Goal: Transaction & Acquisition: Purchase product/service

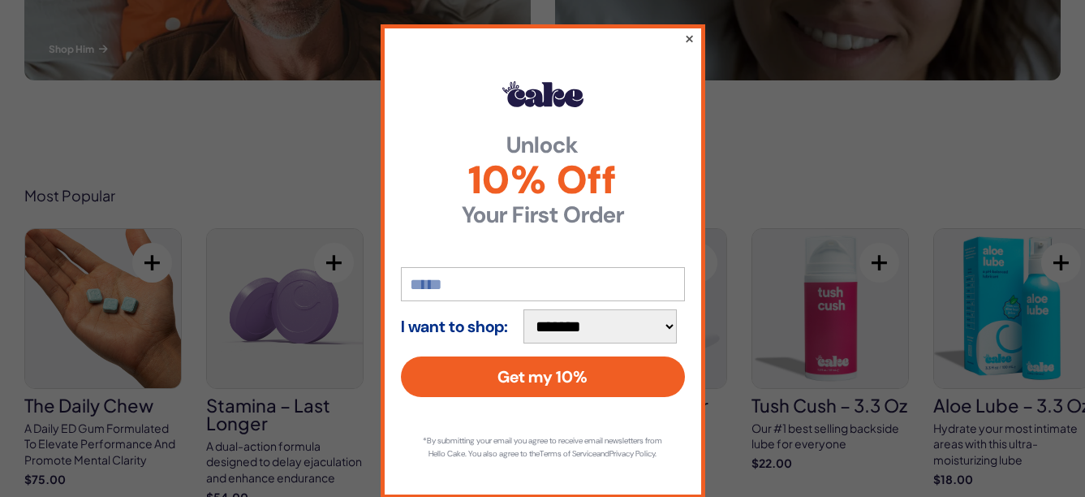
click at [683, 35] on button "×" at bounding box center [688, 37] width 11 height 19
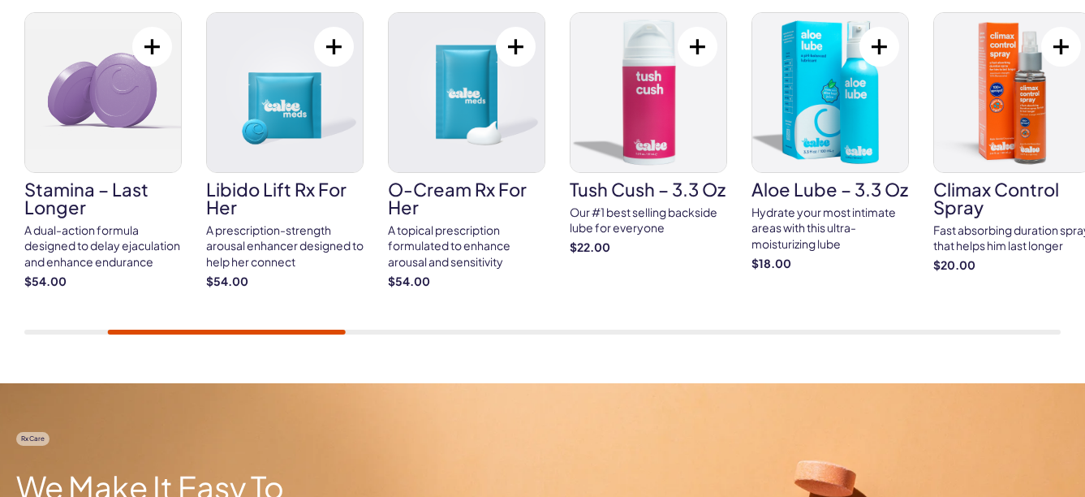
scroll to position [1136, 0]
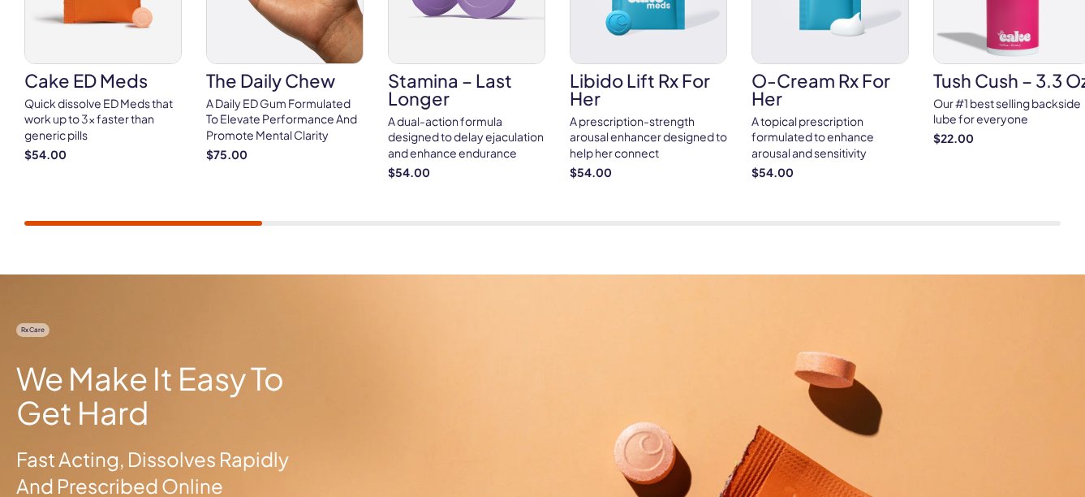
click at [114, 226] on div "Most Popular Cake ED Meds Quick dissolve ED Meds that work up to 3x faster than…" at bounding box center [542, 44] width 1085 height 460
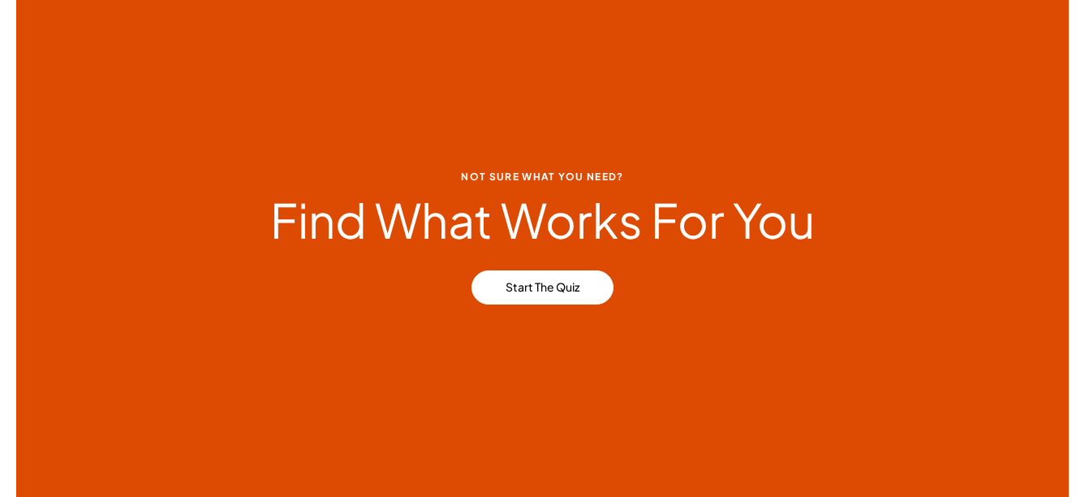
scroll to position [3896, 0]
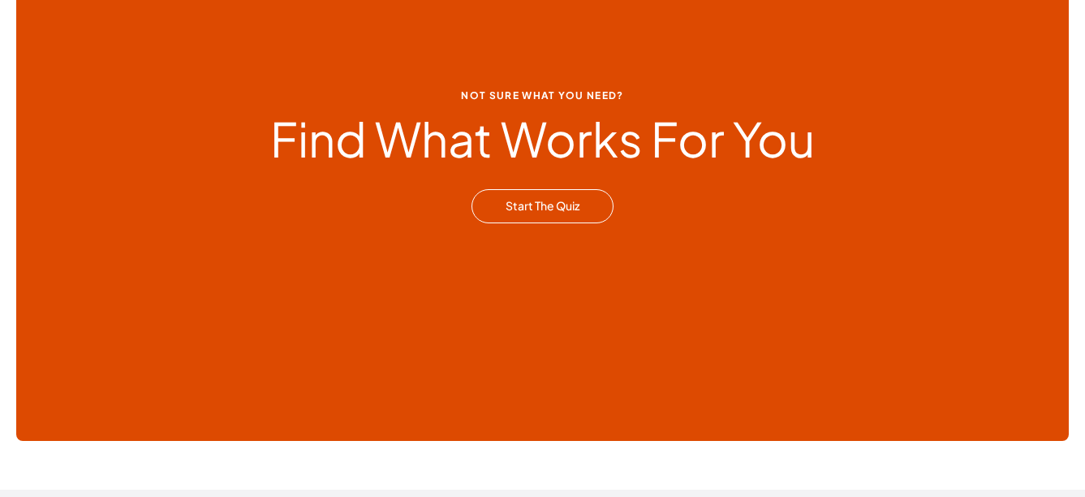
click at [520, 203] on link "Start The Quiz" at bounding box center [543, 206] width 142 height 34
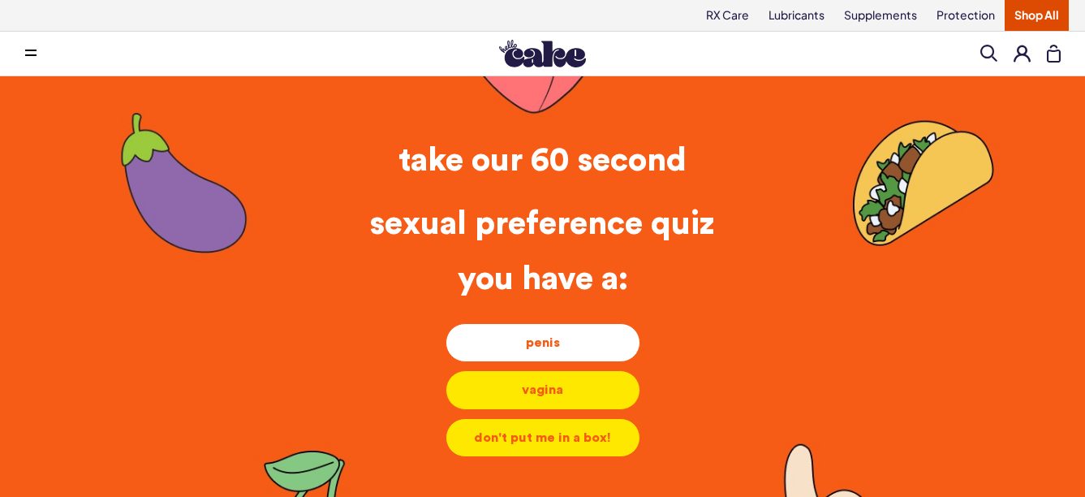
click at [572, 341] on div "penis" at bounding box center [542, 343] width 167 height 18
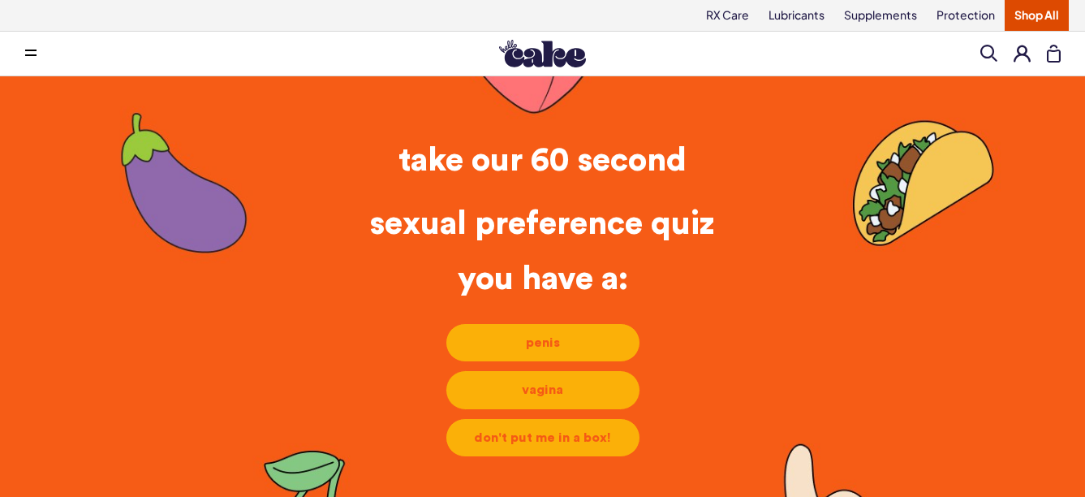
scroll to position [7, 0]
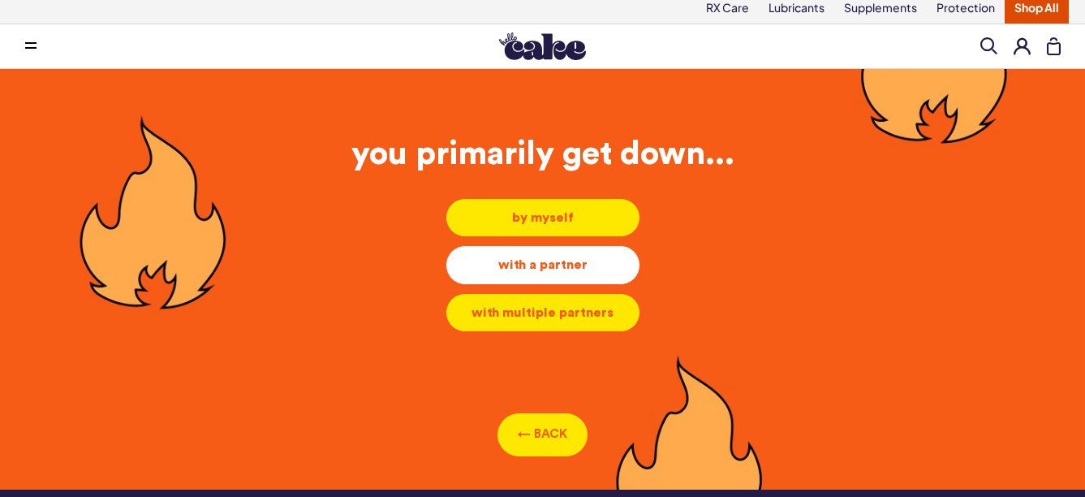
click at [568, 265] on div "with a partner" at bounding box center [542, 265] width 167 height 18
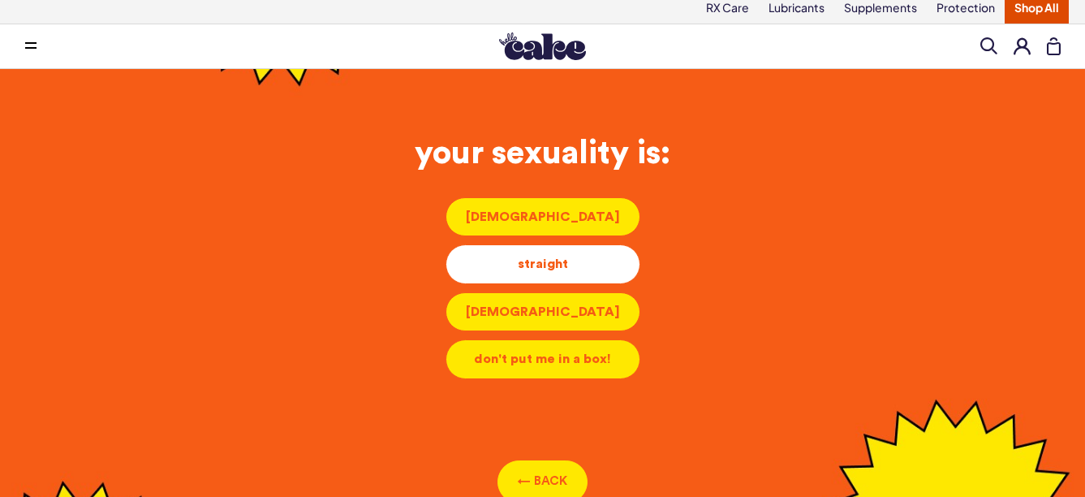
click at [558, 263] on div "straight" at bounding box center [542, 264] width 167 height 18
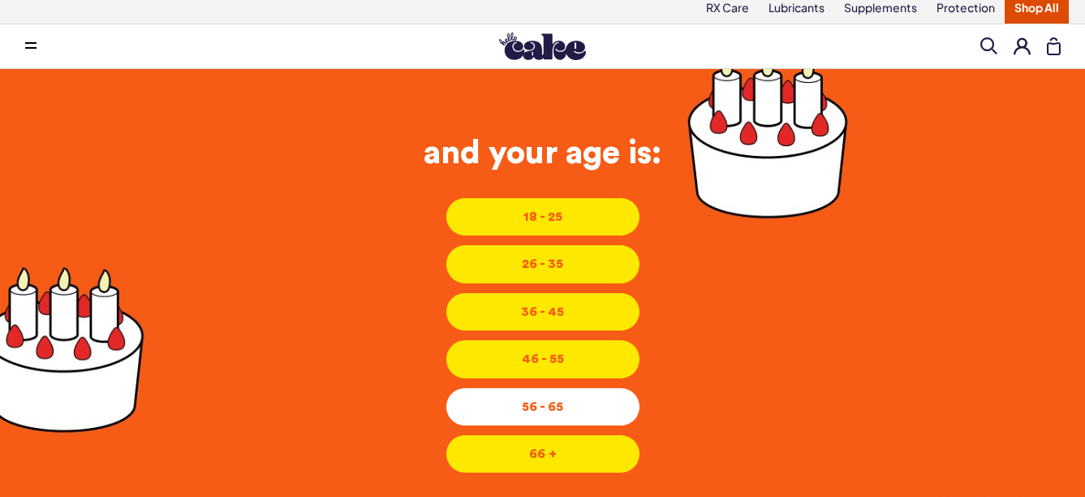
click at [546, 398] on div "56 - 65" at bounding box center [542, 407] width 167 height 18
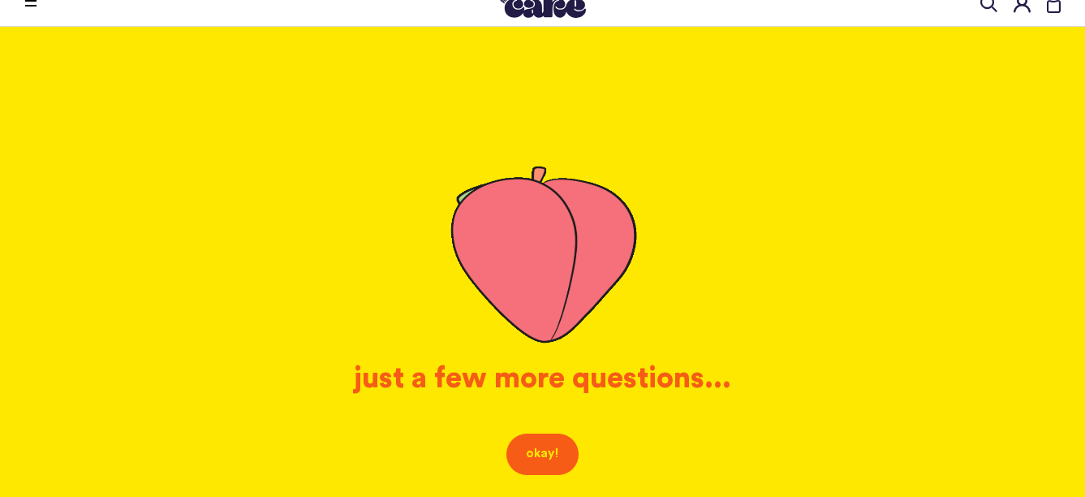
scroll to position [88, 0]
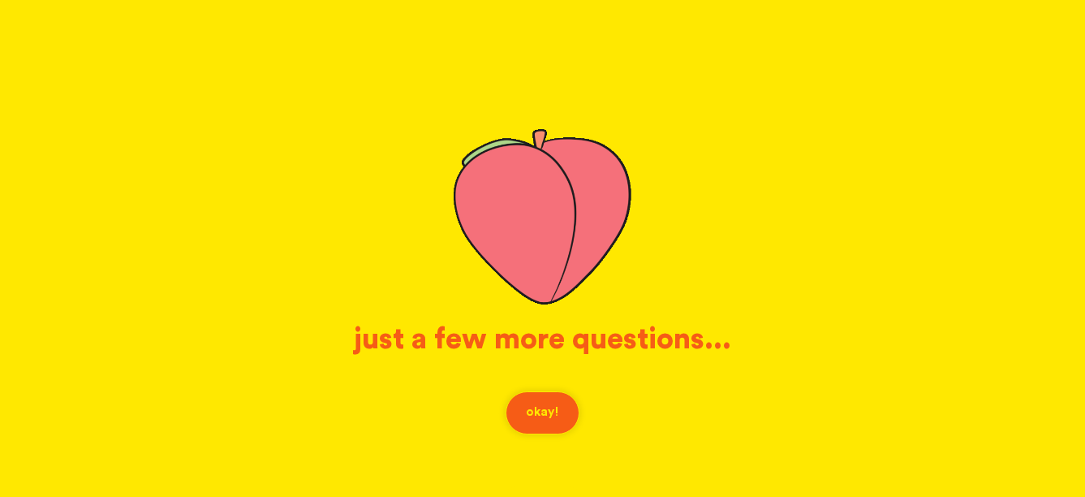
click at [554, 416] on button "okay!" at bounding box center [543, 412] width 74 height 43
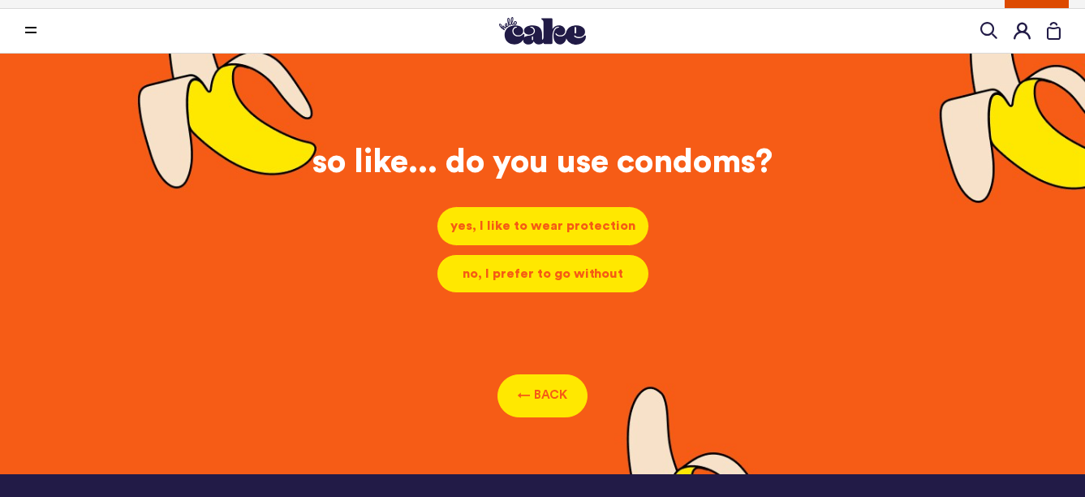
scroll to position [7, 0]
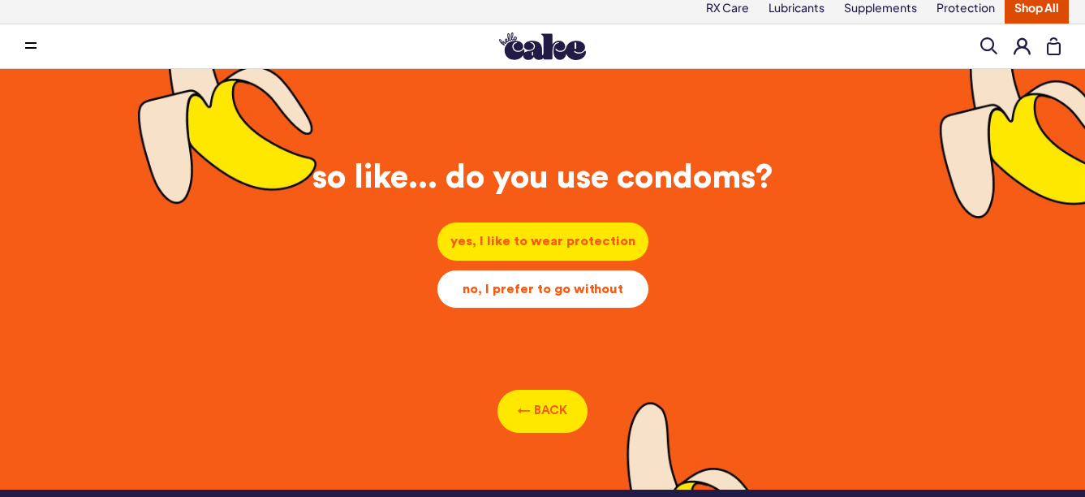
click at [582, 295] on div "no, I prefer to go without" at bounding box center [542, 289] width 185 height 18
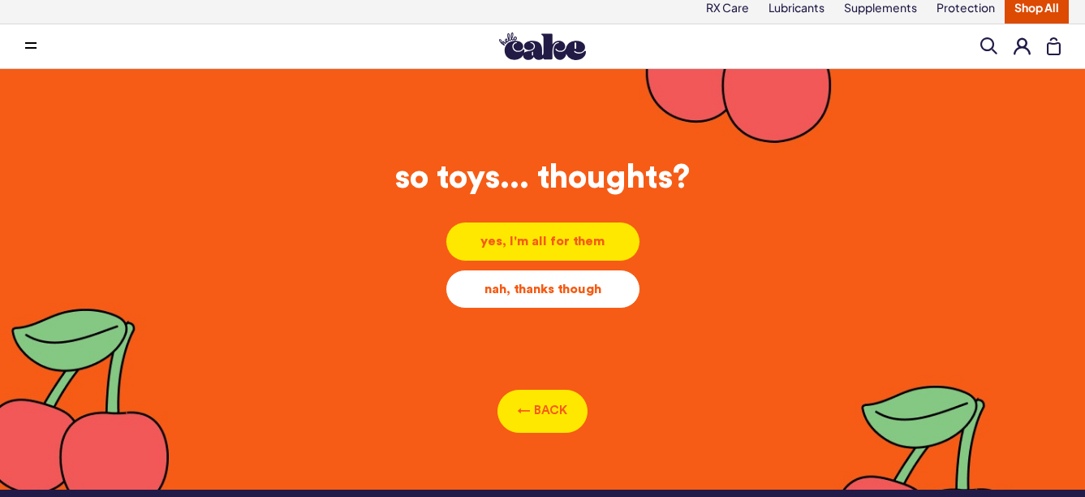
click at [557, 287] on div "nah, thanks though" at bounding box center [542, 289] width 167 height 18
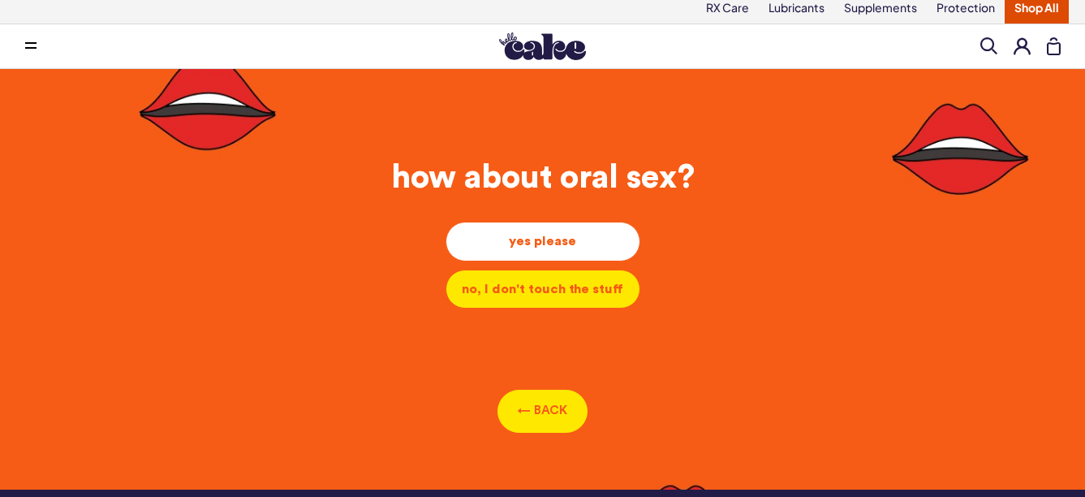
click at [568, 238] on div "yes please" at bounding box center [542, 241] width 167 height 18
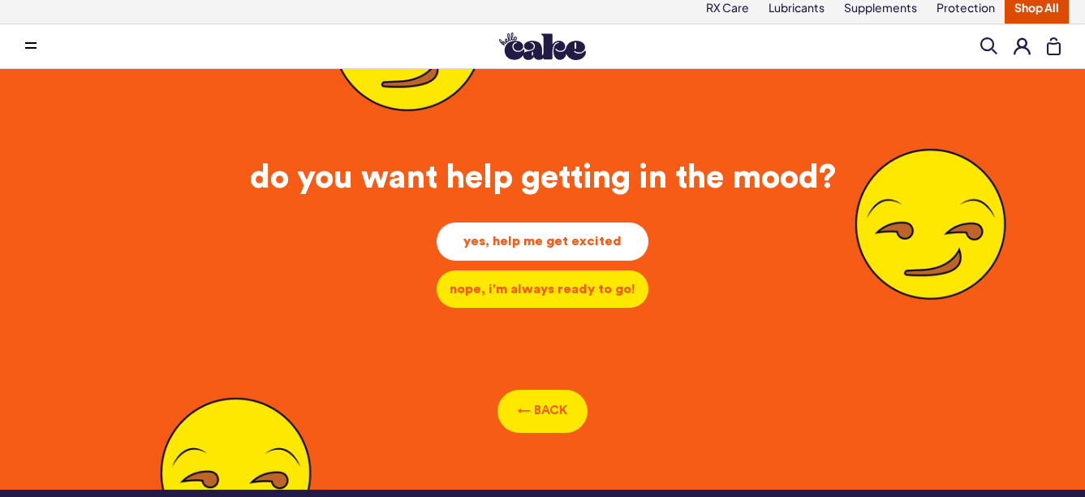
click at [563, 242] on div "yes, help me get excited" at bounding box center [543, 241] width 186 height 18
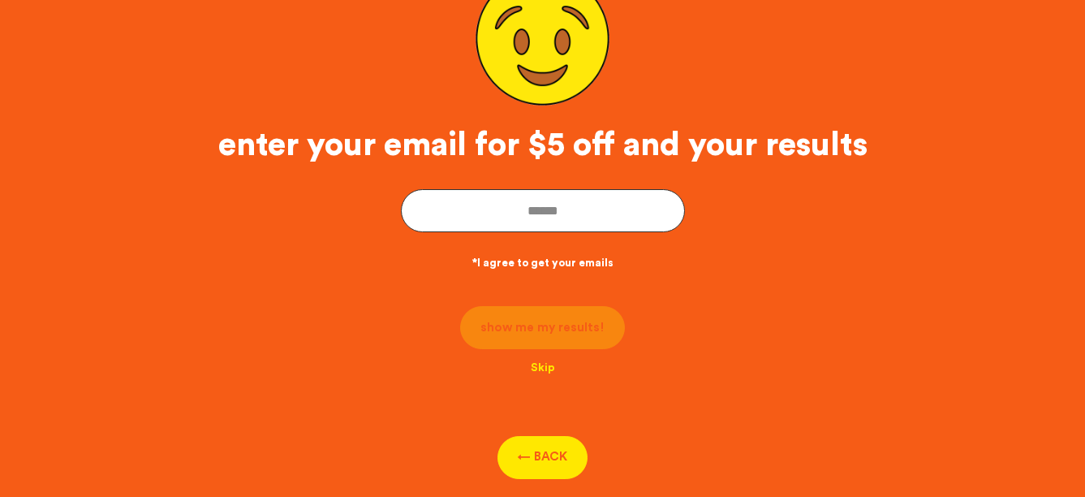
scroll to position [251, 0]
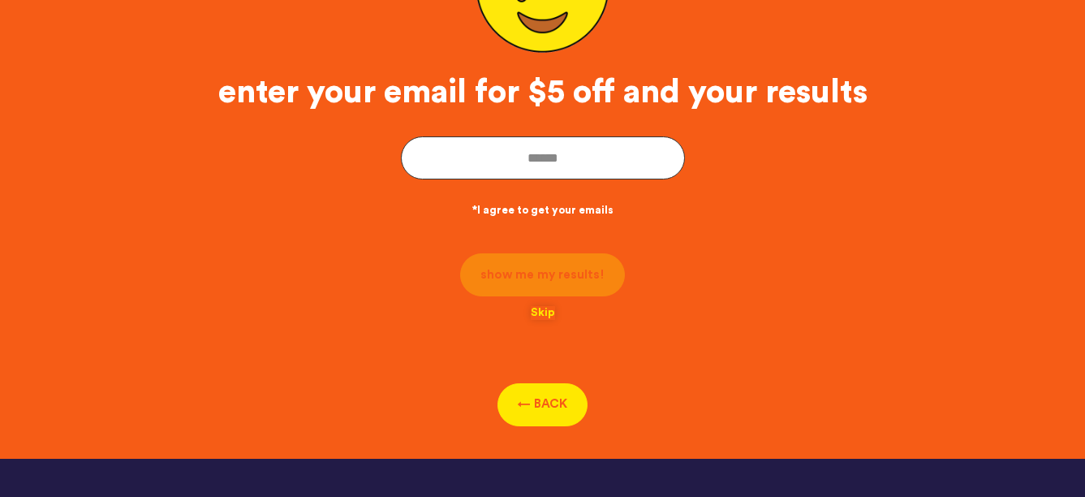
click at [545, 312] on button "Skip" at bounding box center [543, 313] width 24 height 14
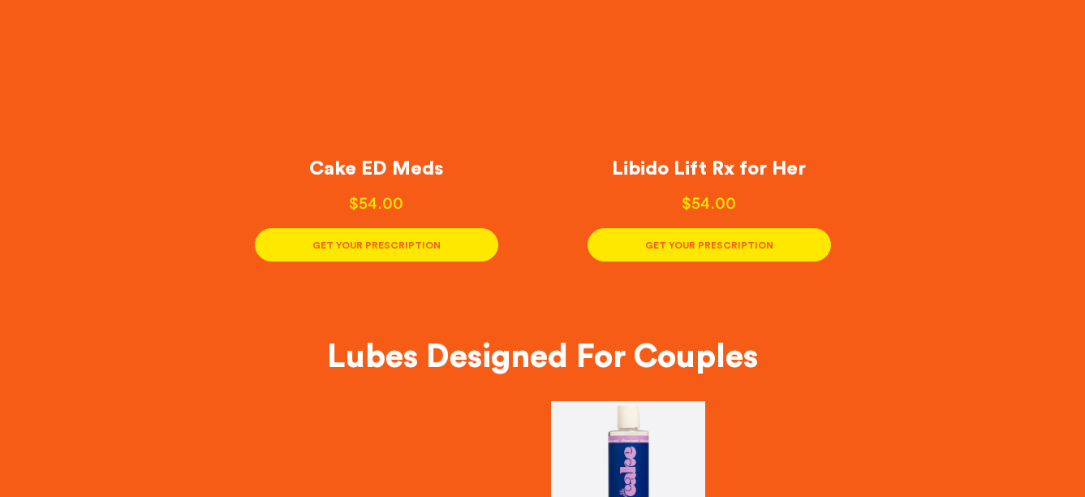
scroll to position [413, 0]
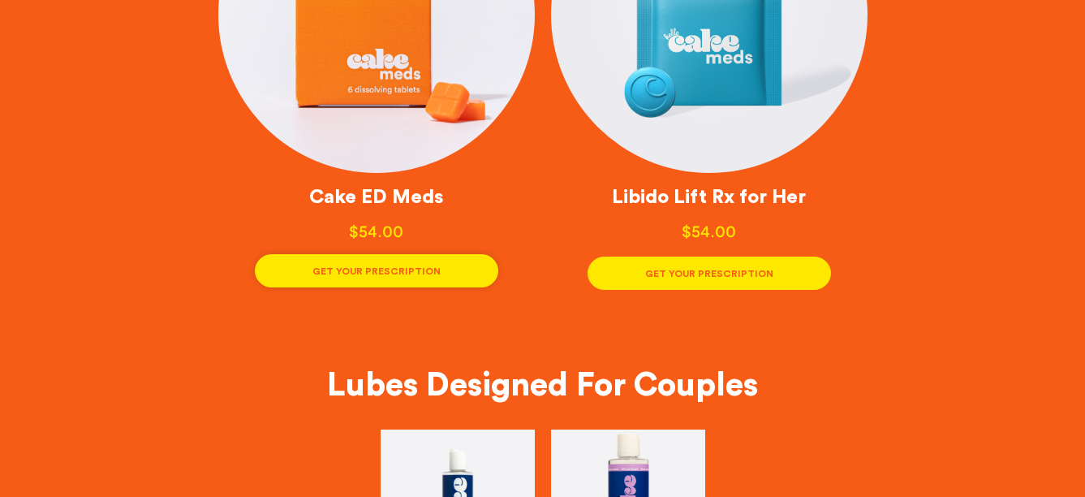
click at [408, 279] on button "GET YOUR PRESCRIPTION" at bounding box center [377, 270] width 244 height 33
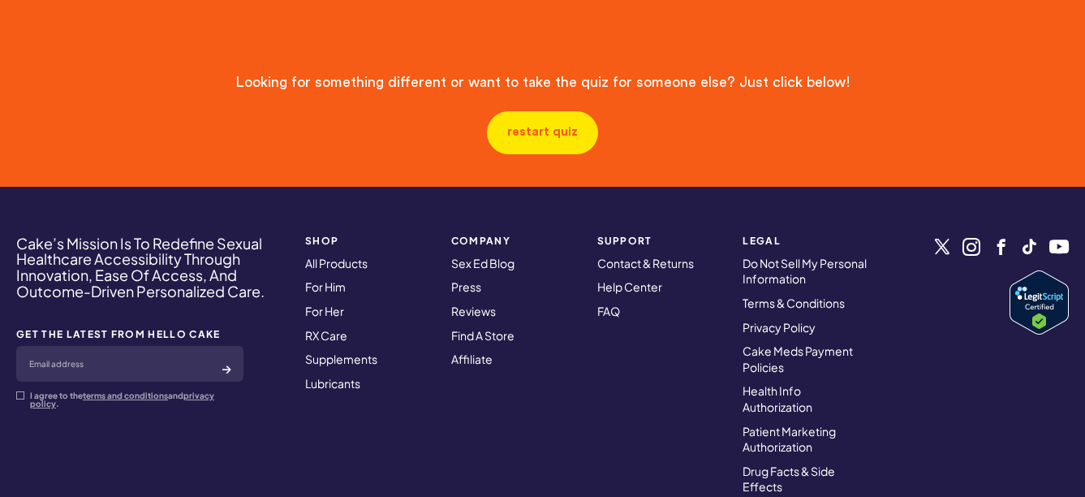
scroll to position [1144, 0]
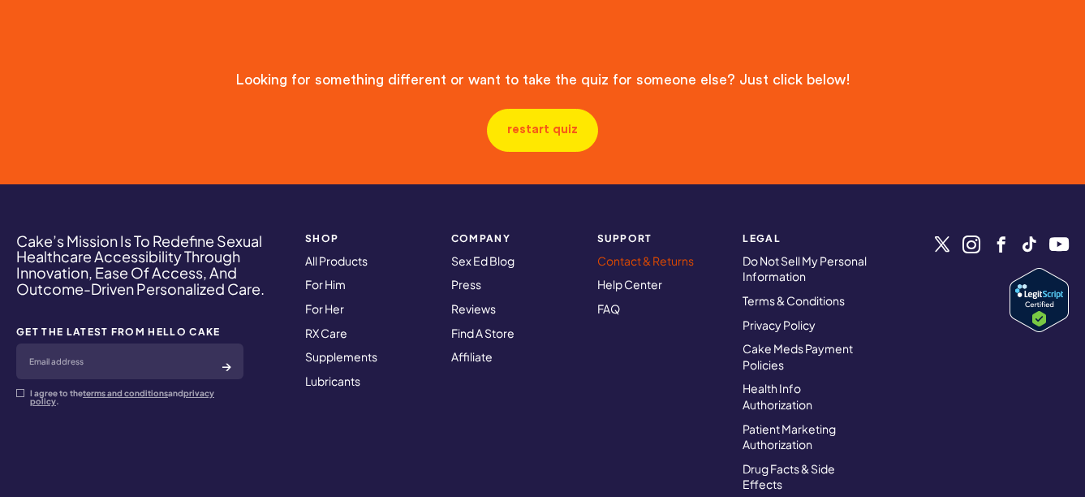
click at [627, 261] on link "Contact & Returns" at bounding box center [645, 260] width 97 height 15
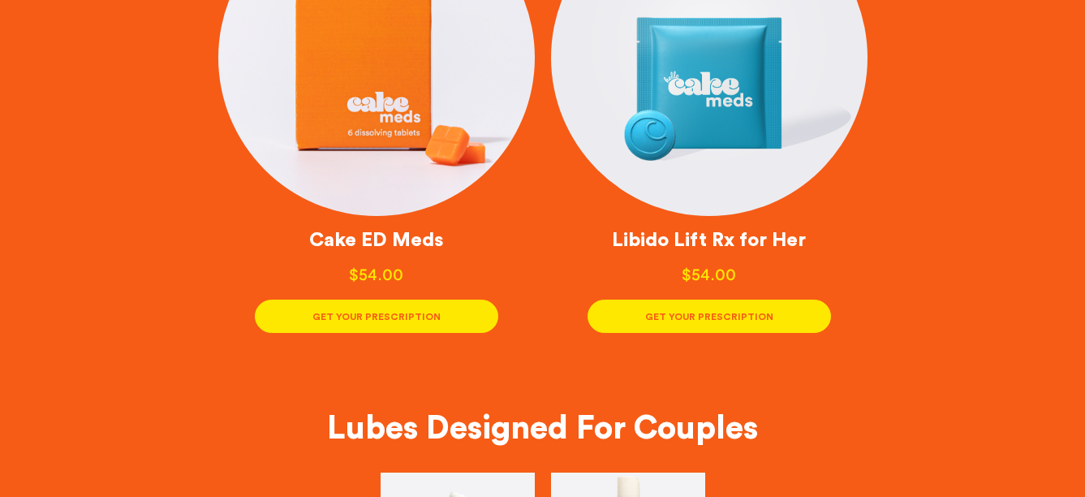
scroll to position [0, 0]
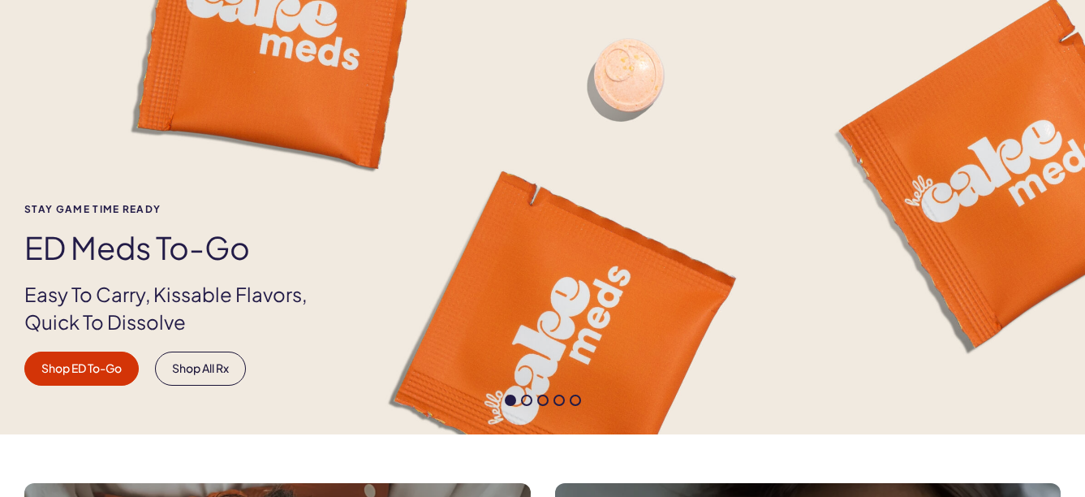
scroll to position [162, 0]
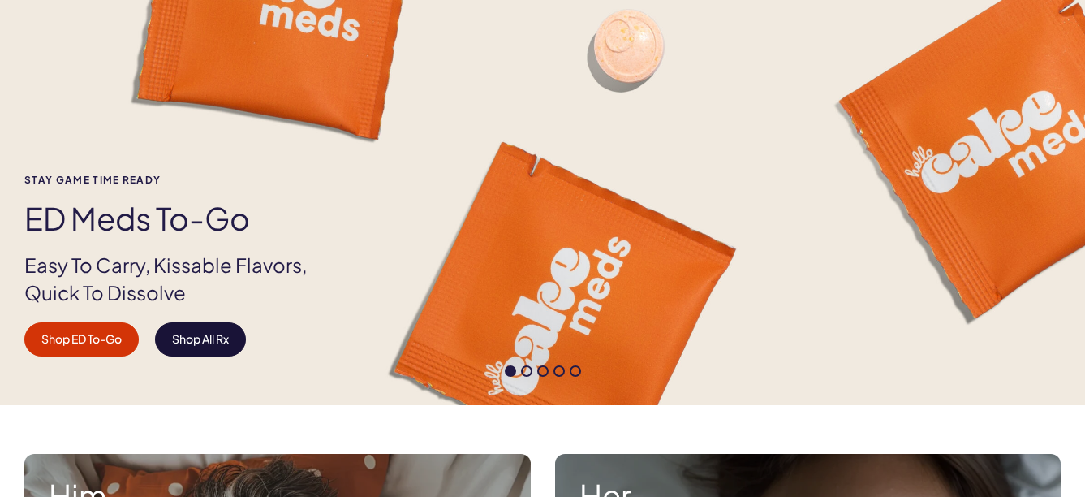
click at [195, 343] on link "Shop All Rx" at bounding box center [200, 339] width 91 height 34
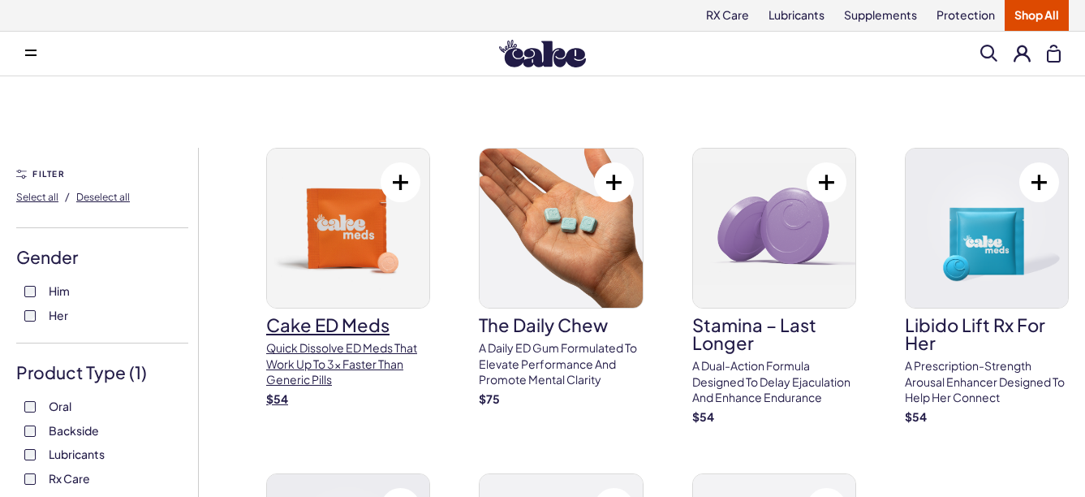
click at [346, 323] on h3 "Cake ED Meds" at bounding box center [348, 325] width 164 height 18
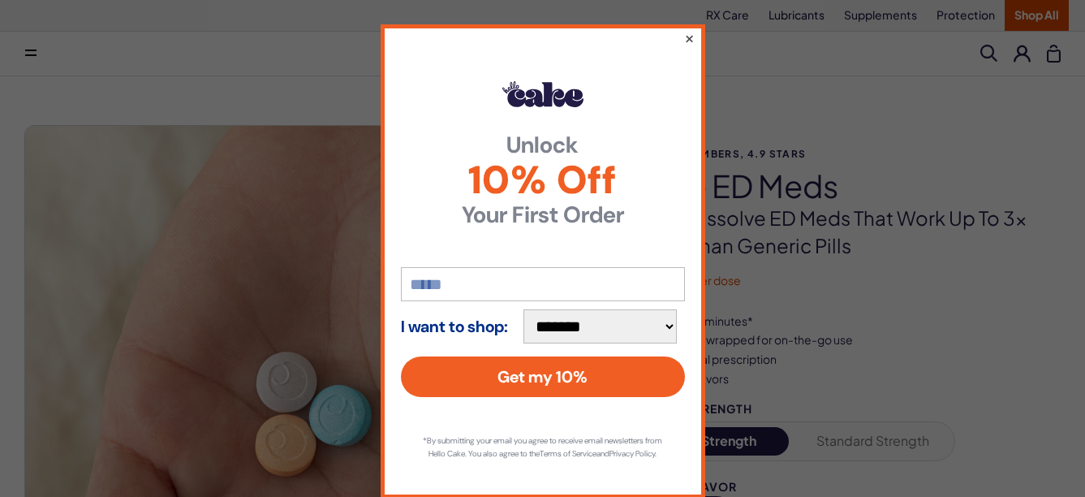
click at [685, 37] on button "×" at bounding box center [688, 37] width 11 height 19
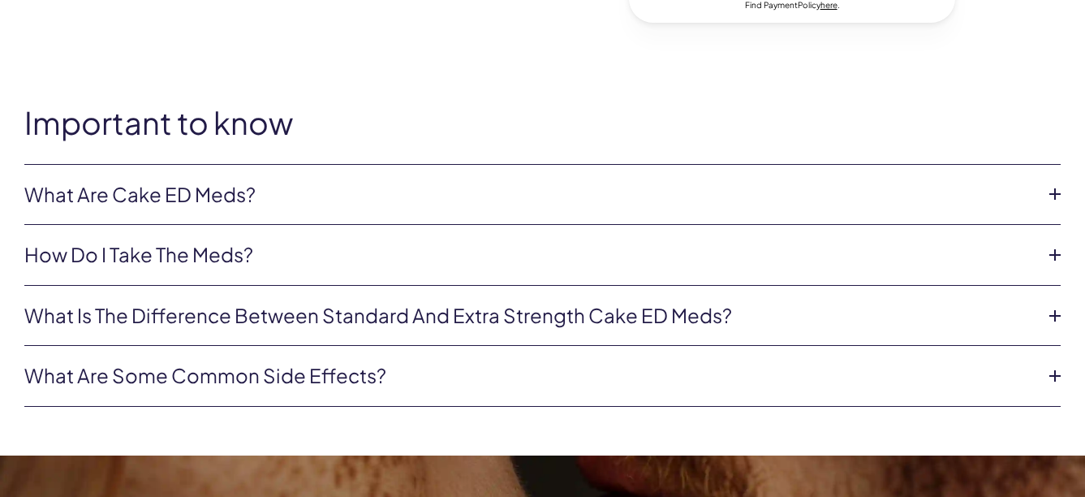
scroll to position [893, 0]
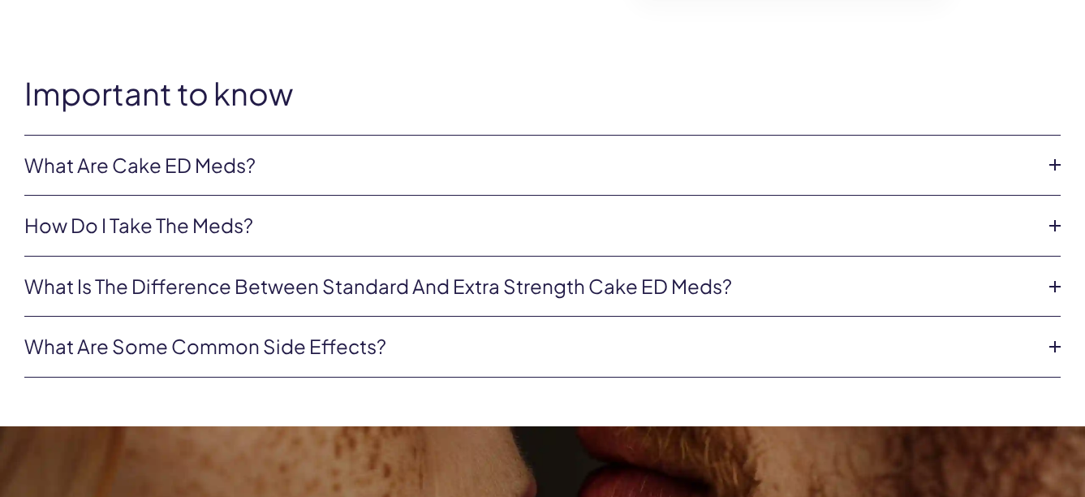
click at [347, 337] on link "What are some common side effects?" at bounding box center [529, 347] width 1011 height 28
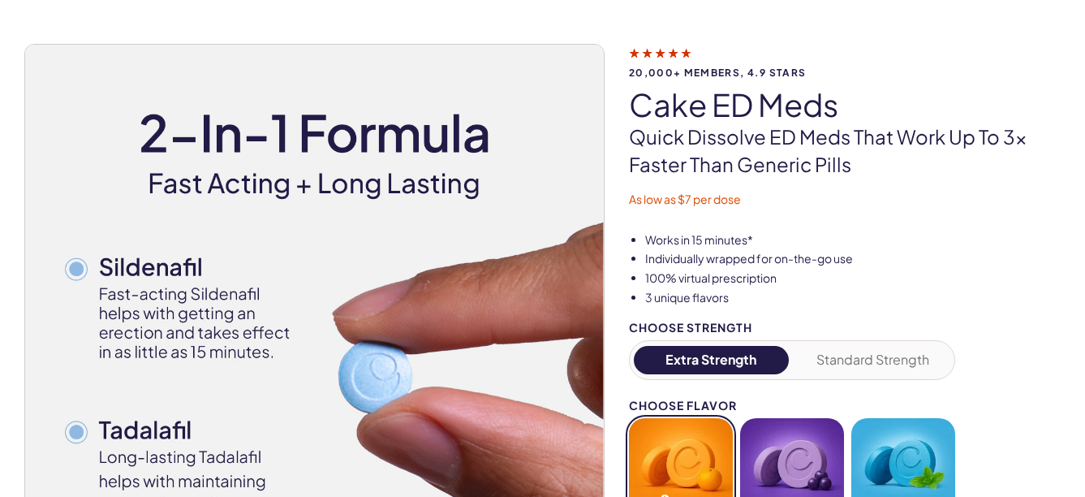
scroll to position [0, 0]
